Goal: Information Seeking & Learning: Learn about a topic

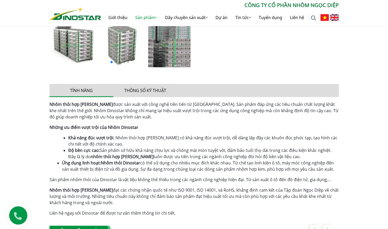
scroll to position [229, 0]
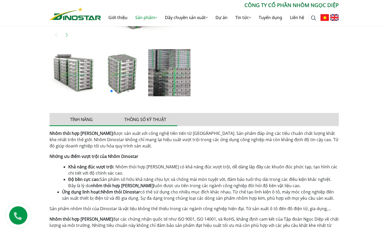
click at [141, 118] on button "Thông số kỹ thuật" at bounding box center [145, 119] width 64 height 13
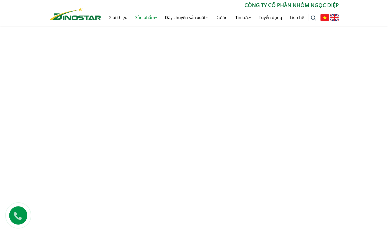
scroll to position [333, 0]
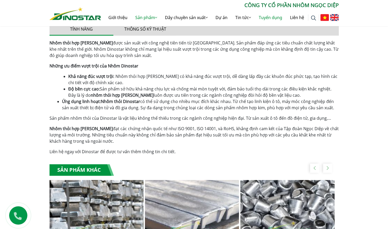
scroll to position [281, 0]
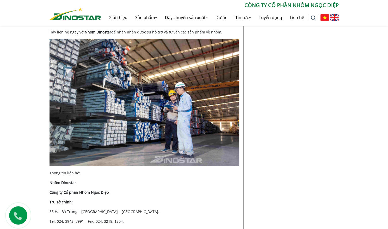
scroll to position [1174, 0]
